Goal: Check status: Check status

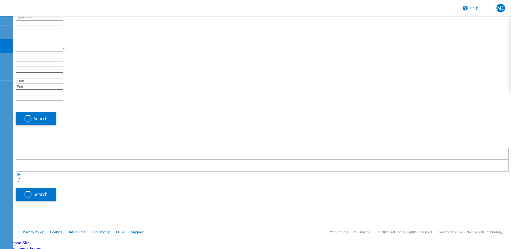
type input "1"
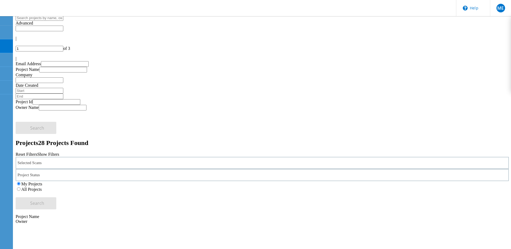
drag, startPoint x: 92, startPoint y: 108, endPoint x: 198, endPoint y: 58, distance: 117.5
click at [198, 157] on div "Selected Scans Project Status In Progress Complete Published Anonymous Archived…" at bounding box center [262, 183] width 493 height 53
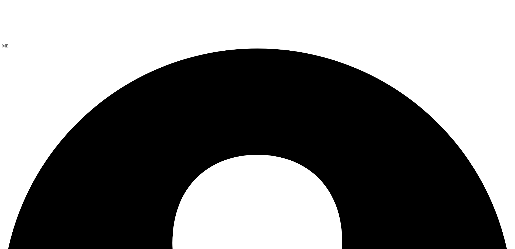
select select "USD"
